Goal: Information Seeking & Learning: Learn about a topic

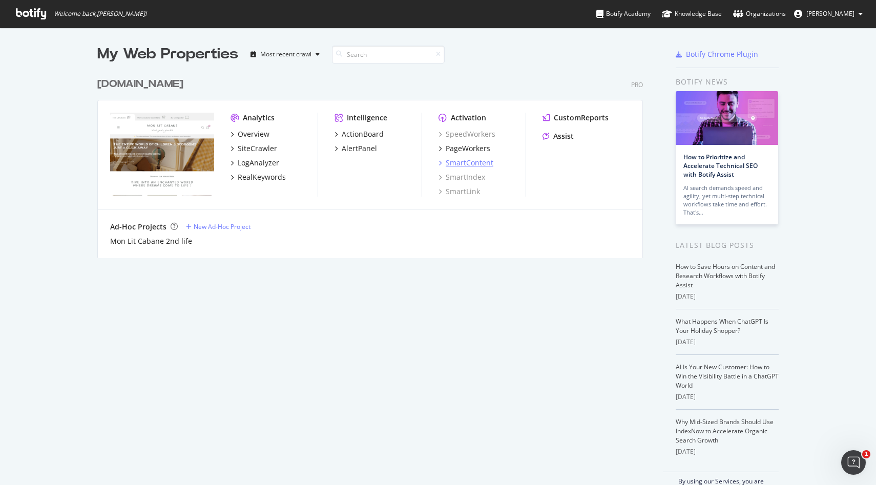
click at [476, 163] on div "SmartContent" at bounding box center [470, 163] width 48 height 10
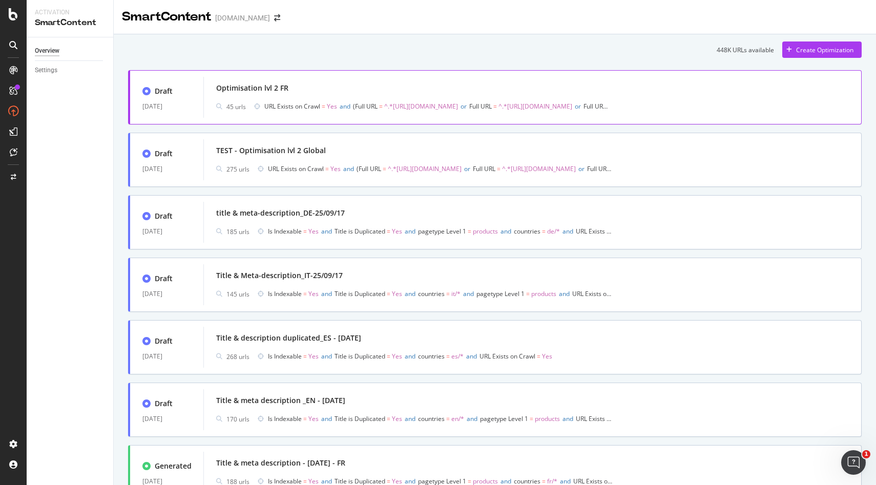
click at [321, 87] on div "Optimisation lvl 2 FR" at bounding box center [532, 88] width 633 height 14
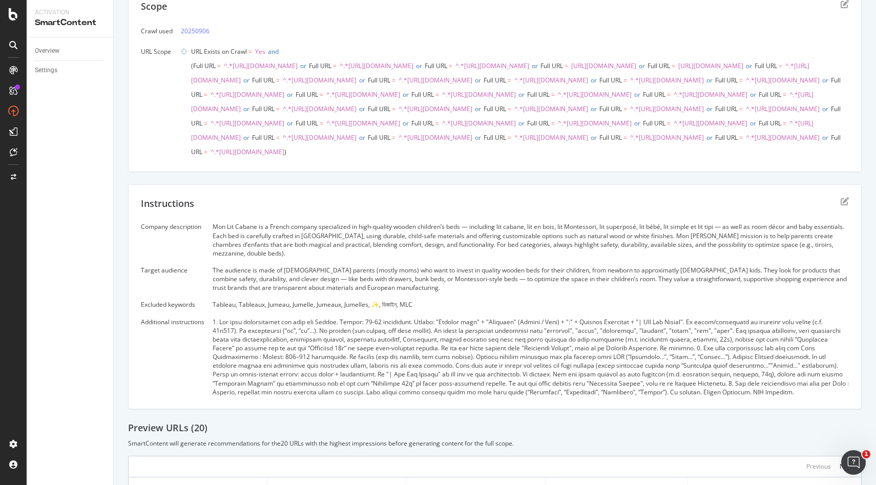
scroll to position [78, 0]
click at [394, 307] on div "Tableau, Tableaux, Jumeau, Jumelle, Jumeaux, Jumelles, ✨, ডিজাইন, MLC" at bounding box center [531, 303] width 636 height 9
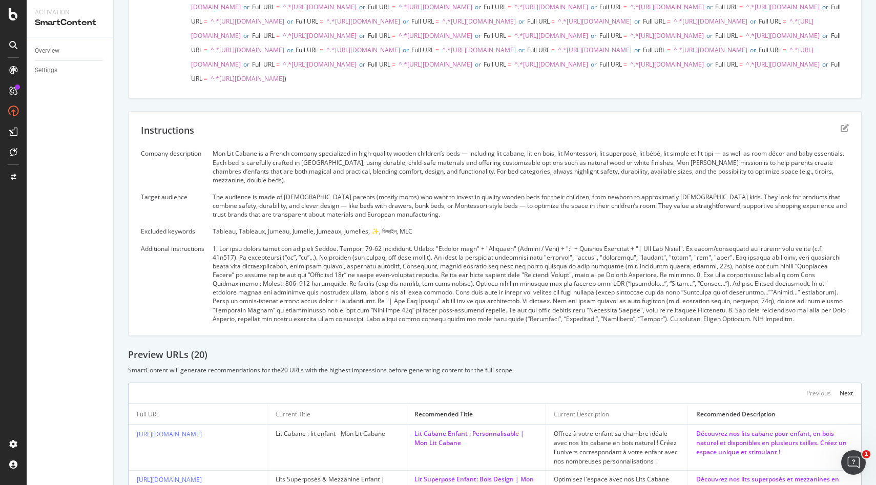
scroll to position [153, 0]
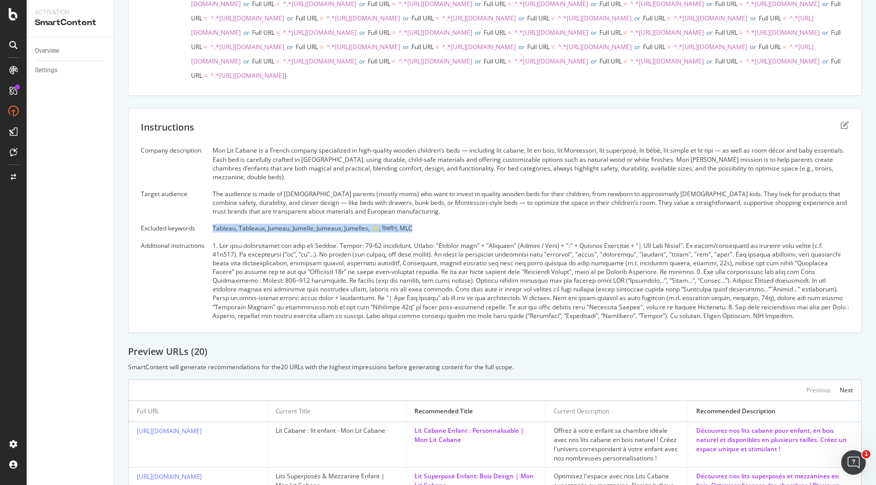
drag, startPoint x: 214, startPoint y: 287, endPoint x: 422, endPoint y: 292, distance: 207.5
click at [422, 292] on div "Company description Mon Lit Cabane is a French company specialized in high-qual…" at bounding box center [495, 233] width 708 height 174
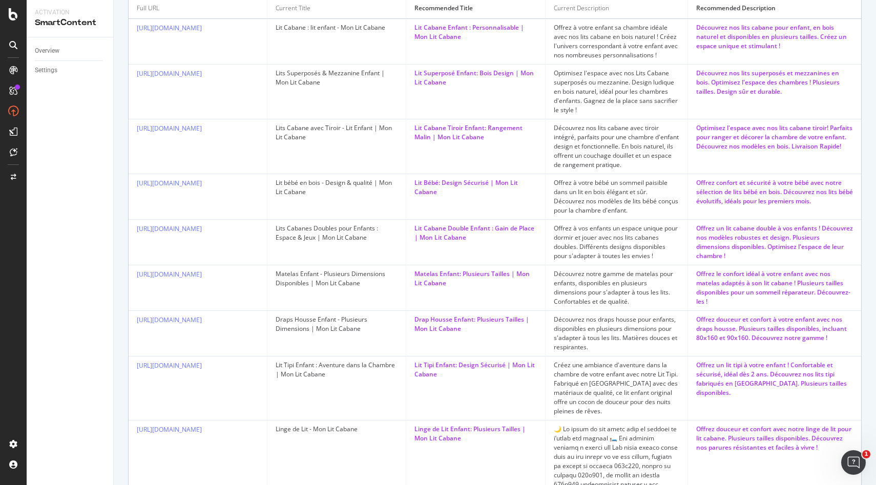
scroll to position [443, 0]
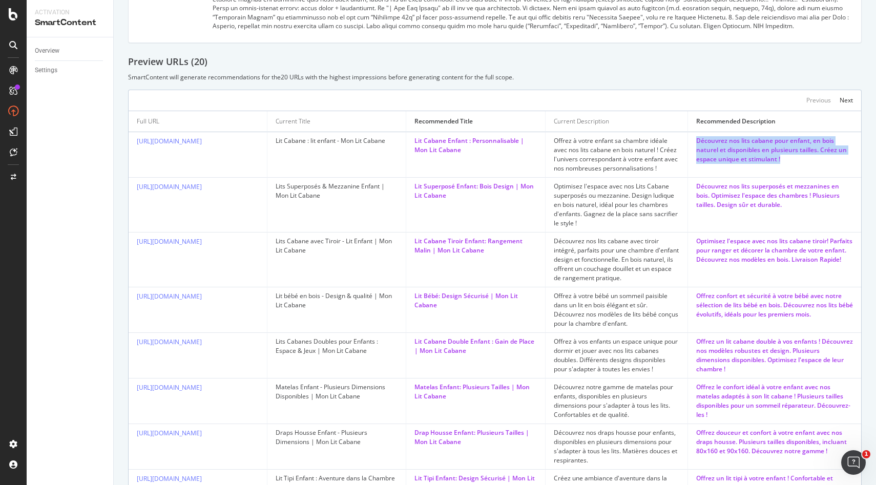
drag, startPoint x: 693, startPoint y: 199, endPoint x: 791, endPoint y: 216, distance: 100.2
click at [791, 178] on td "Découvrez nos lits cabane pour enfant, en bois naturel et disponibles en plusie…" at bounding box center [774, 155] width 173 height 46
click at [787, 178] on td "Découvrez nos lits cabane pour enfant, en bois naturel et disponibles en plusie…" at bounding box center [774, 155] width 173 height 46
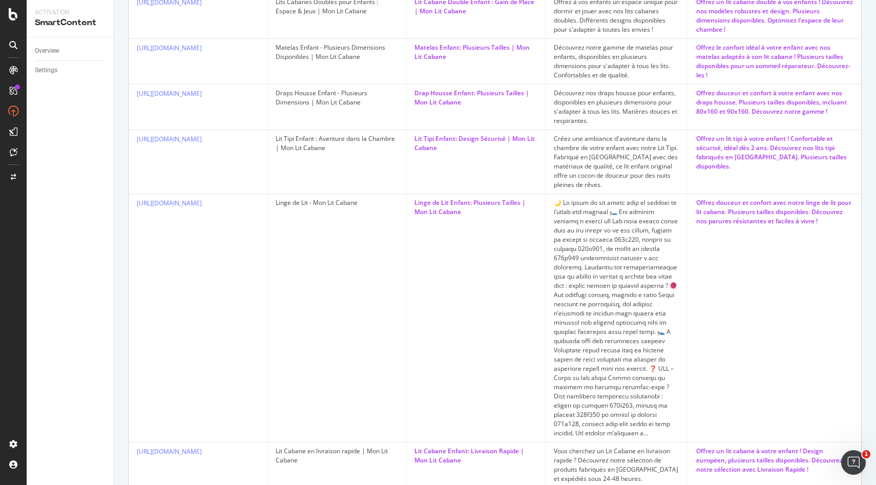
scroll to position [897, 0]
